Goal: Navigation & Orientation: Find specific page/section

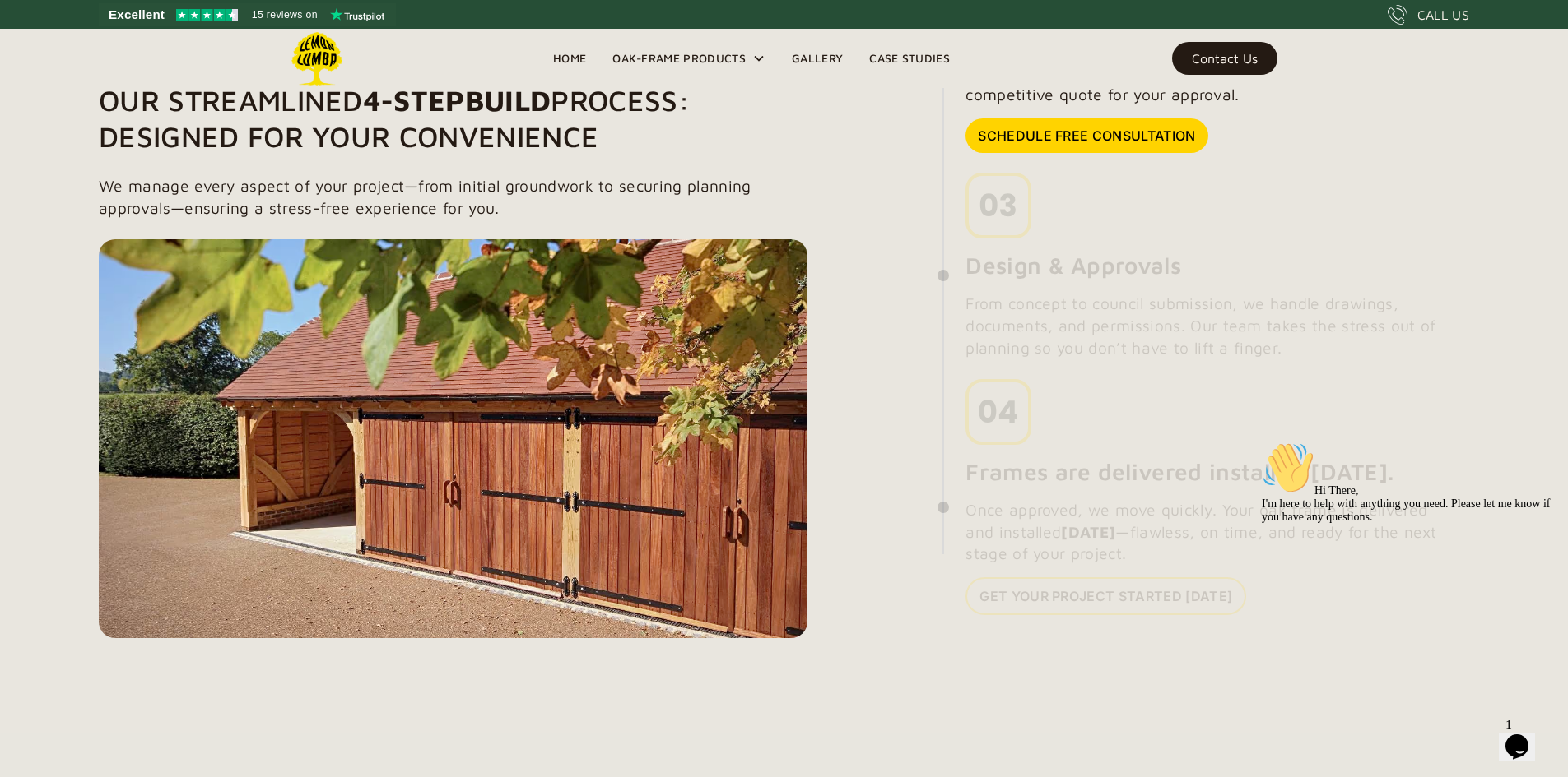
scroll to position [1613, 0]
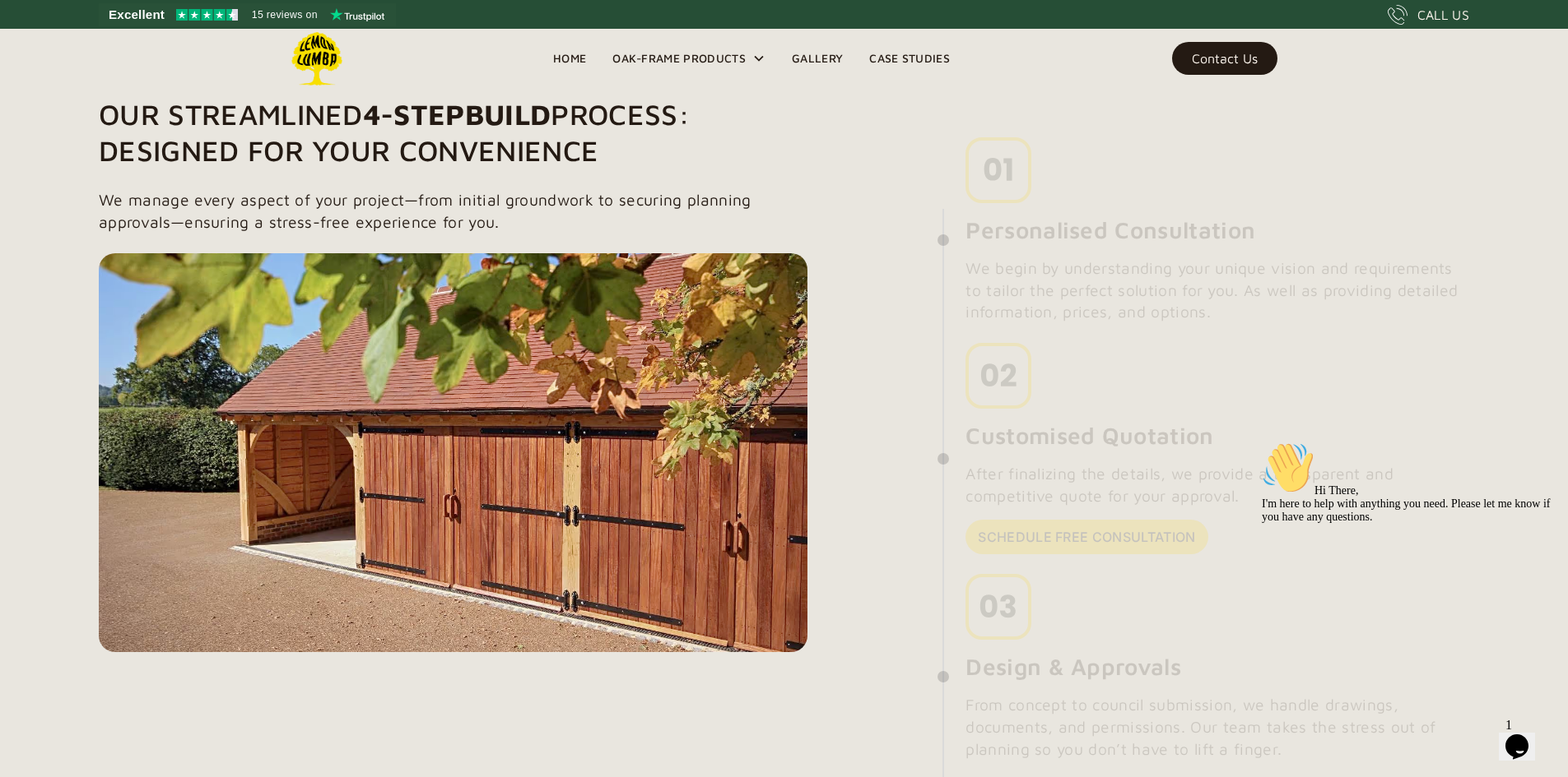
click at [814, 59] on link "Gallery" at bounding box center [817, 58] width 77 height 24
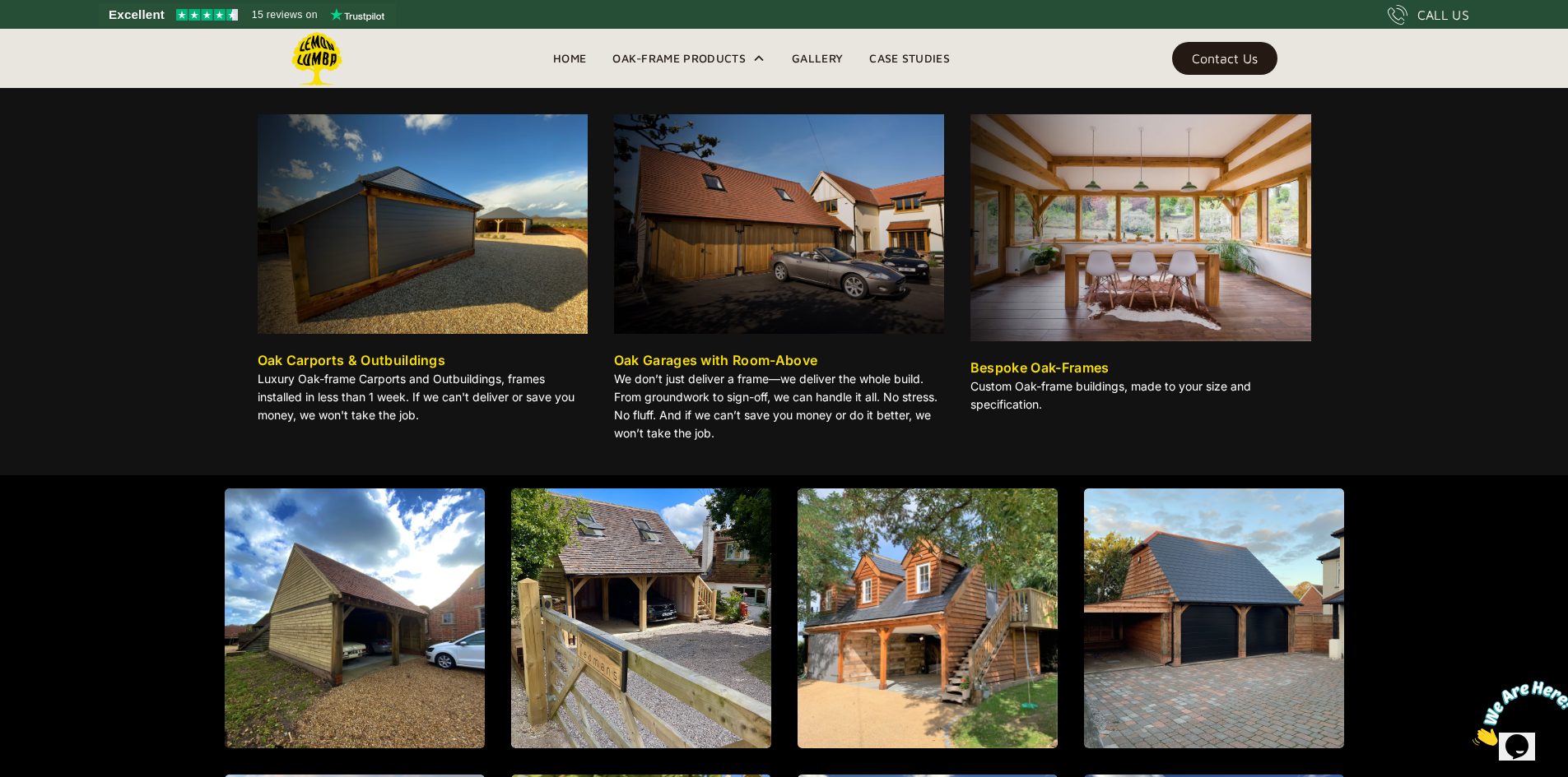
scroll to position [1267, 0]
click at [1413, 307] on nav "Oak Carports & Outbuildings Luxury Oak-frame Carports and Outbuildings, frames …" at bounding box center [784, 281] width 1568 height 387
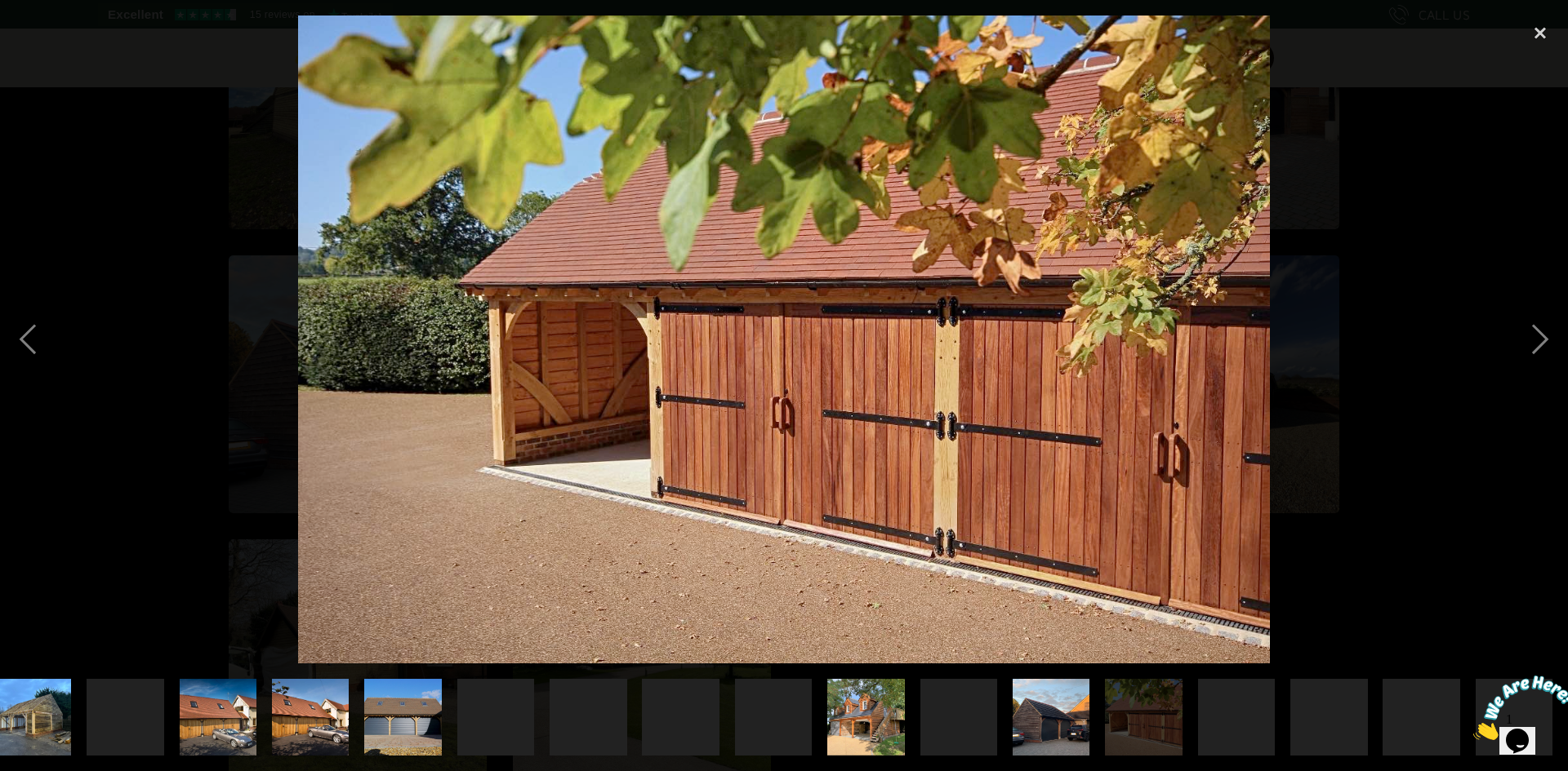
scroll to position [0, 484]
